Goal: Information Seeking & Learning: Learn about a topic

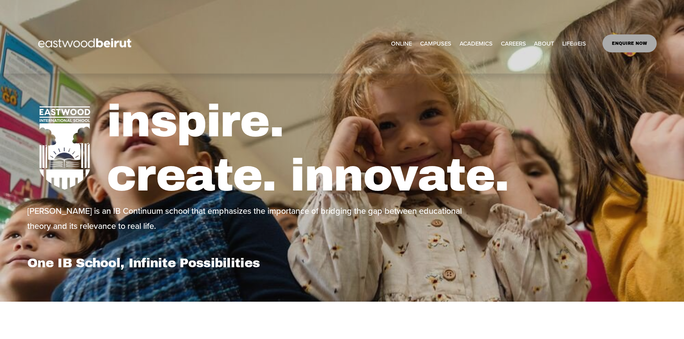
select select "**"
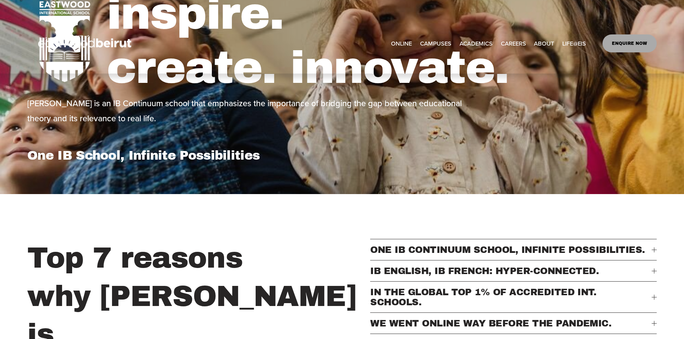
select select "**"
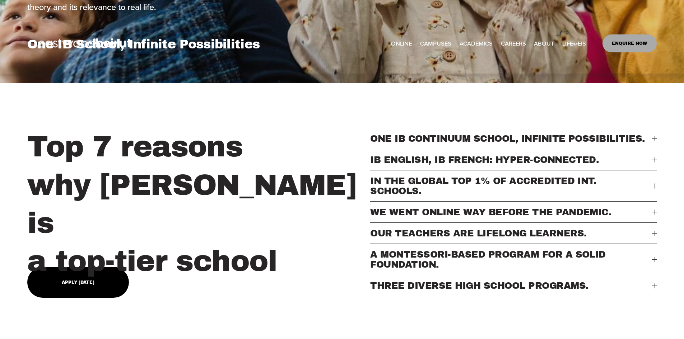
scroll to position [215, 0]
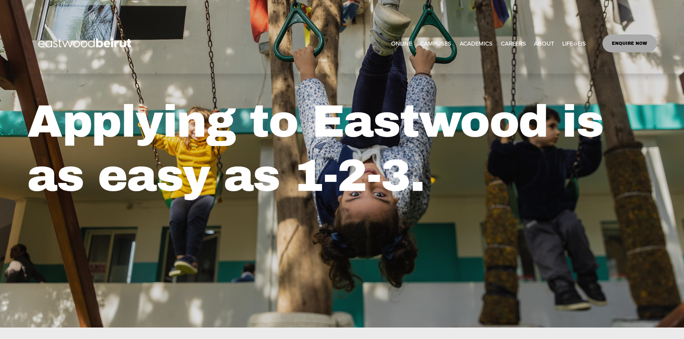
click at [515, 43] on link "CAREERS" at bounding box center [513, 44] width 25 height 12
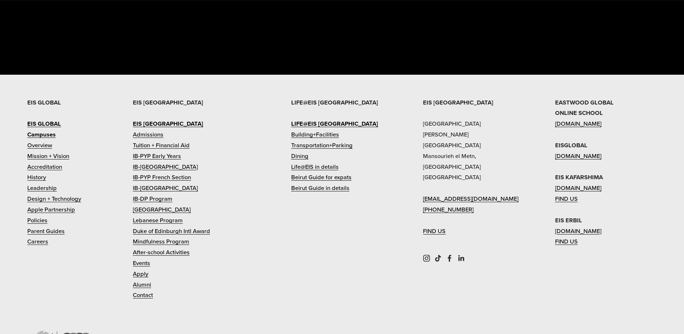
scroll to position [1553, 0]
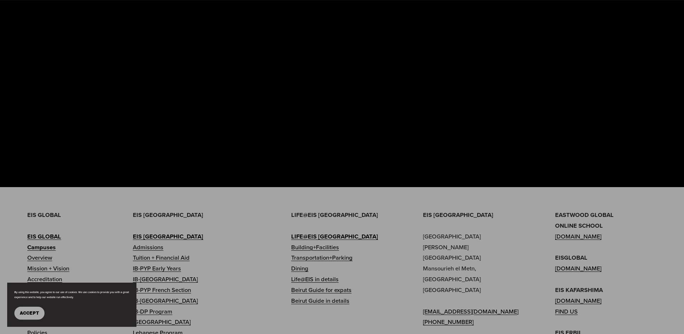
click at [33, 313] on span "Accept" at bounding box center [29, 312] width 19 height 5
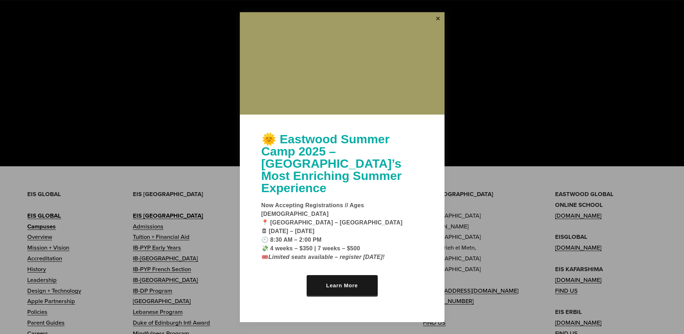
scroll to position [1661, 0]
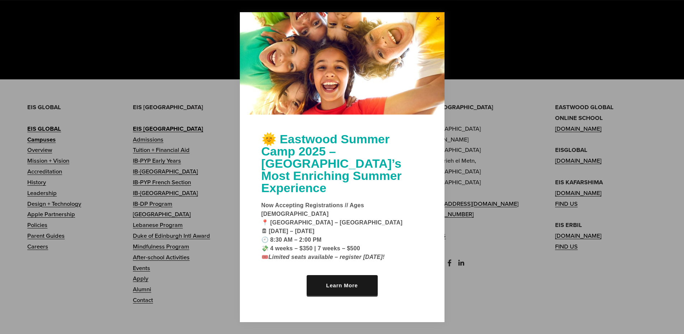
click at [435, 25] on link "Close" at bounding box center [437, 18] width 11 height 11
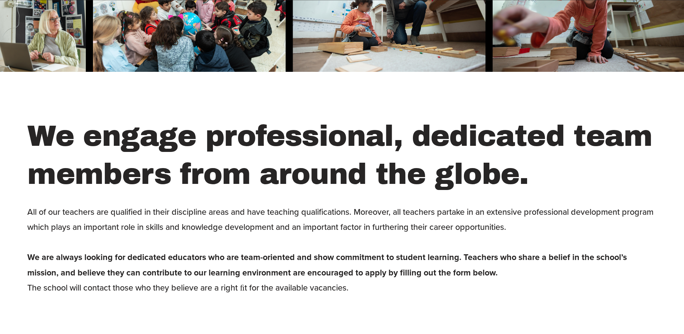
scroll to position [728, 0]
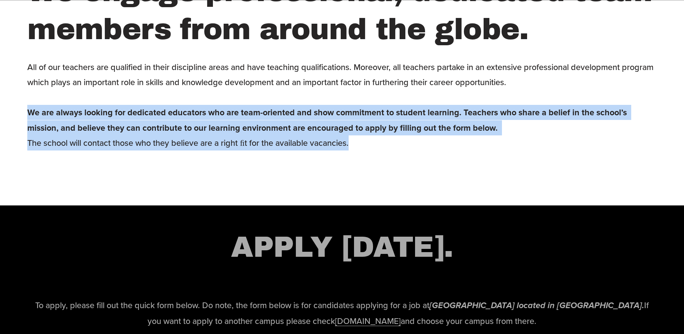
drag, startPoint x: 18, startPoint y: 122, endPoint x: 594, endPoint y: 153, distance: 576.1
click at [594, 153] on div "We engage professional, dedicated team members from around the globe. All of ou…" at bounding box center [342, 75] width 684 height 206
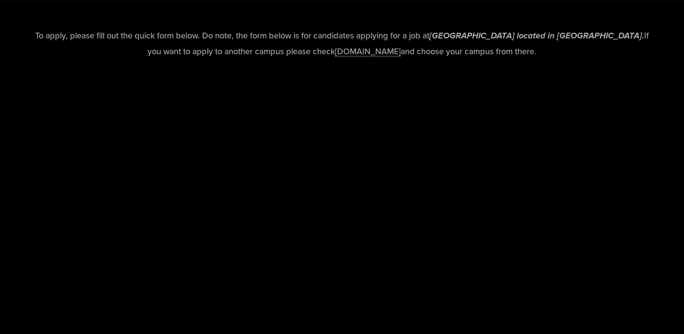
scroll to position [1015, 0]
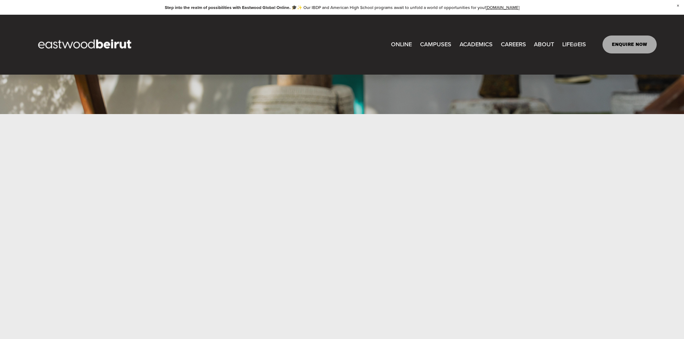
scroll to position [85, 0]
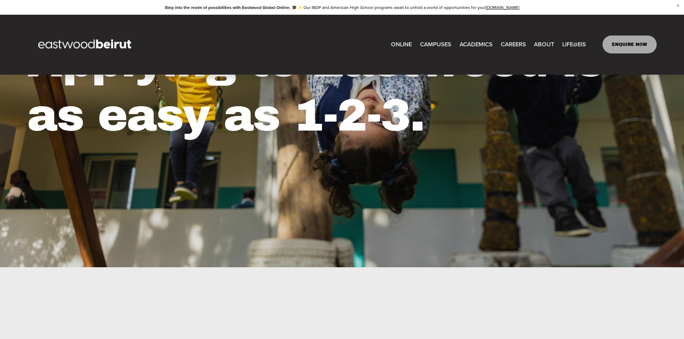
click at [516, 45] on link "CAREERS" at bounding box center [513, 45] width 25 height 12
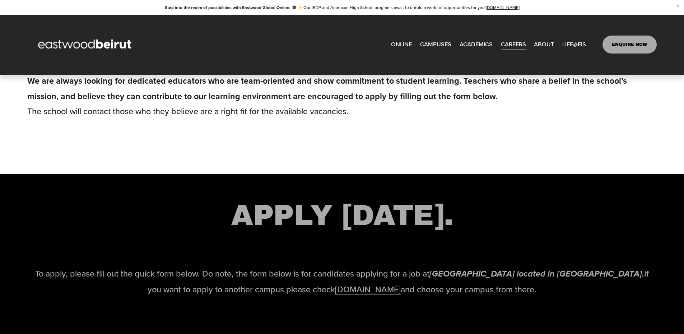
scroll to position [820, 0]
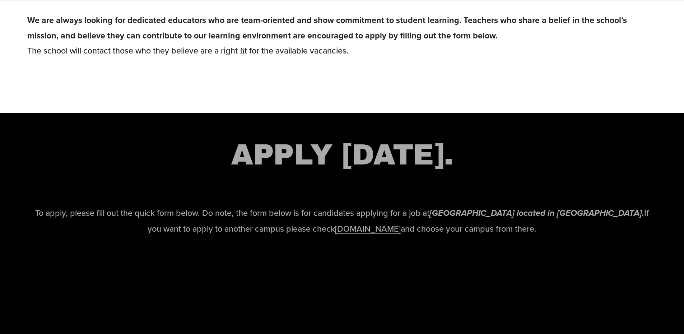
click at [347, 234] on link "[DOMAIN_NAME]" at bounding box center [368, 228] width 66 height 12
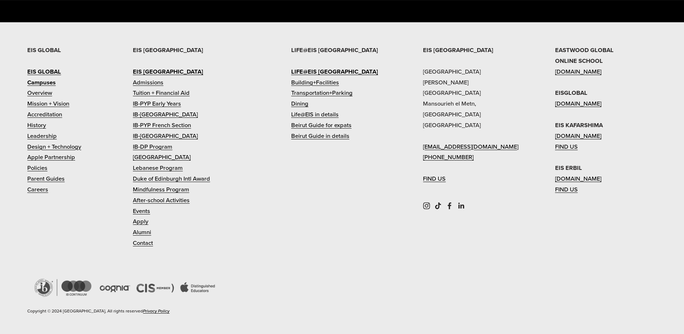
scroll to position [1717, 0]
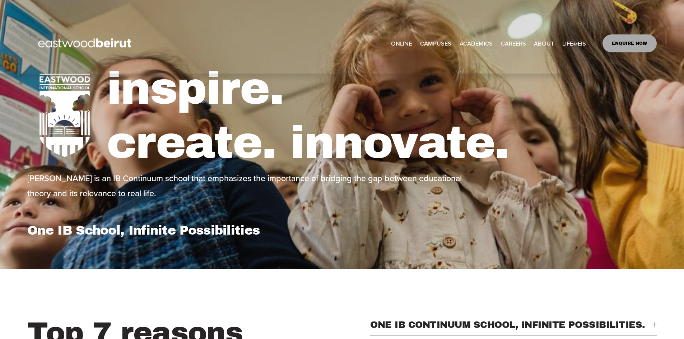
scroll to position [36, 0]
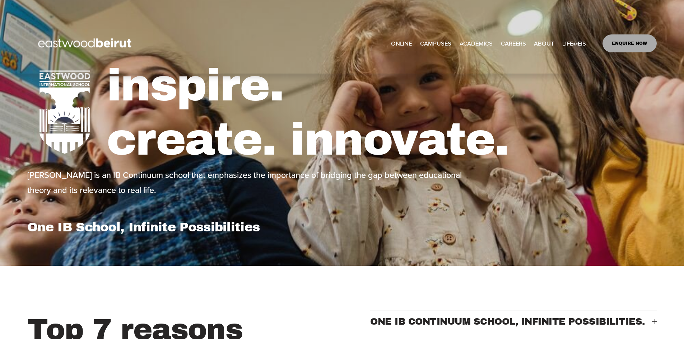
click at [510, 46] on link "CAREERS" at bounding box center [513, 44] width 25 height 12
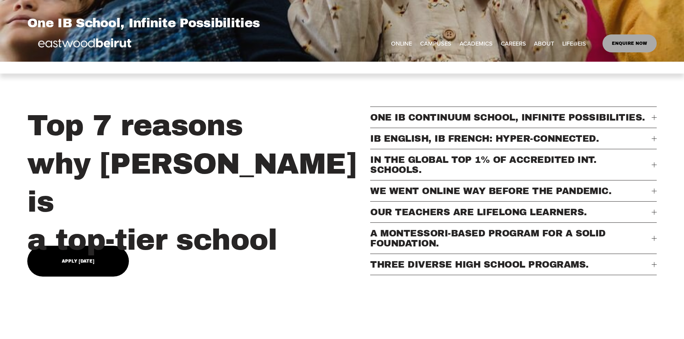
scroll to position [215, 0]
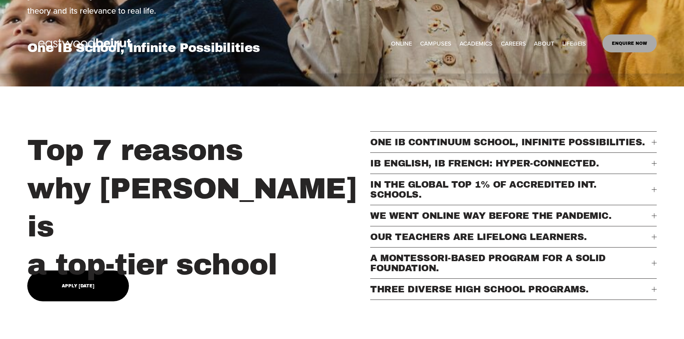
click at [651, 190] on div at bounding box center [653, 189] width 5 height 0
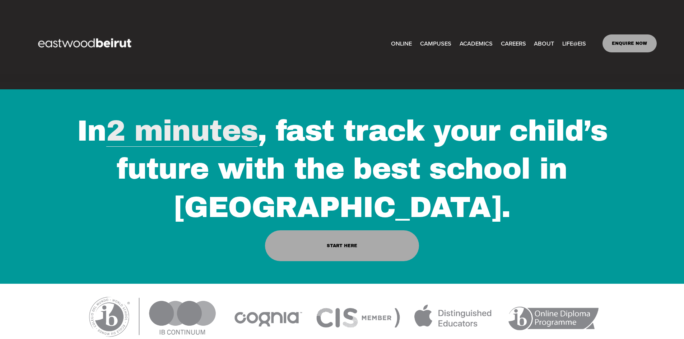
scroll to position [973, 0]
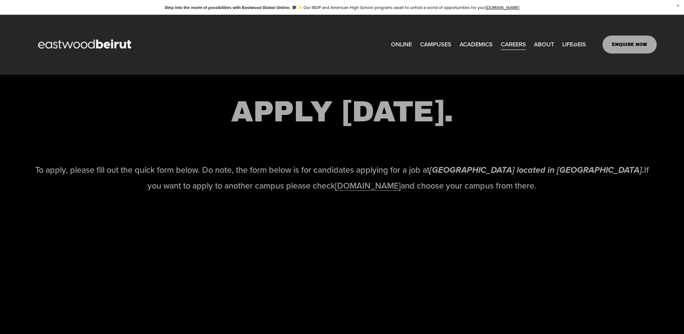
scroll to position [1041, 0]
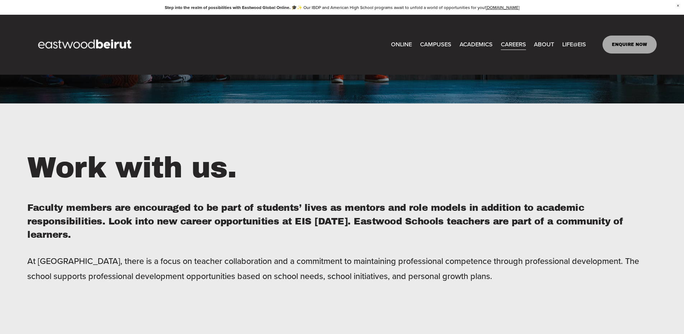
click at [313, 202] on div "Work with us. Faculty members are encouraged to be part of students’ lives as m…" at bounding box center [342, 225] width 684 height 153
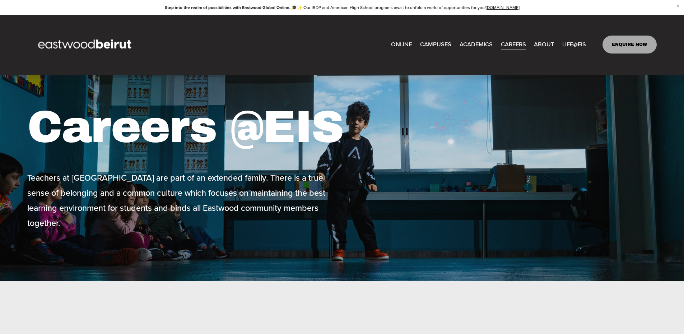
scroll to position [0, 0]
